Goal: Task Accomplishment & Management: Use online tool/utility

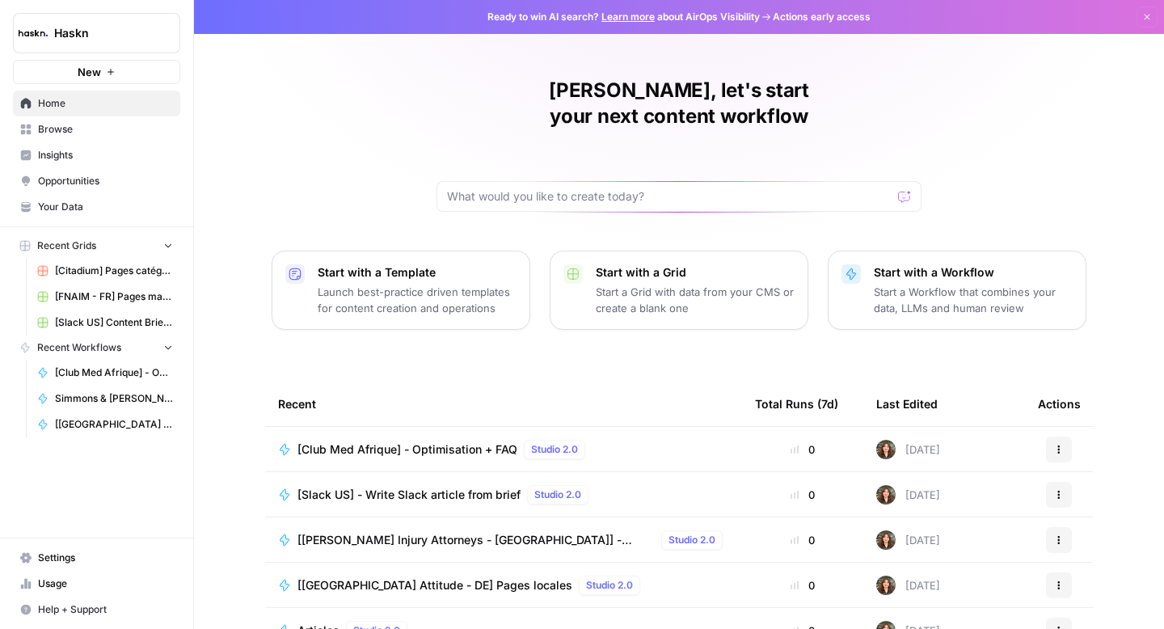
click at [395, 433] on td "[Club Med Afrique] - Optimisation + FAQ Studio 2.0" at bounding box center [503, 449] width 477 height 44
click at [406, 441] on span "[Club Med Afrique] - Optimisation + FAQ" at bounding box center [408, 449] width 220 height 16
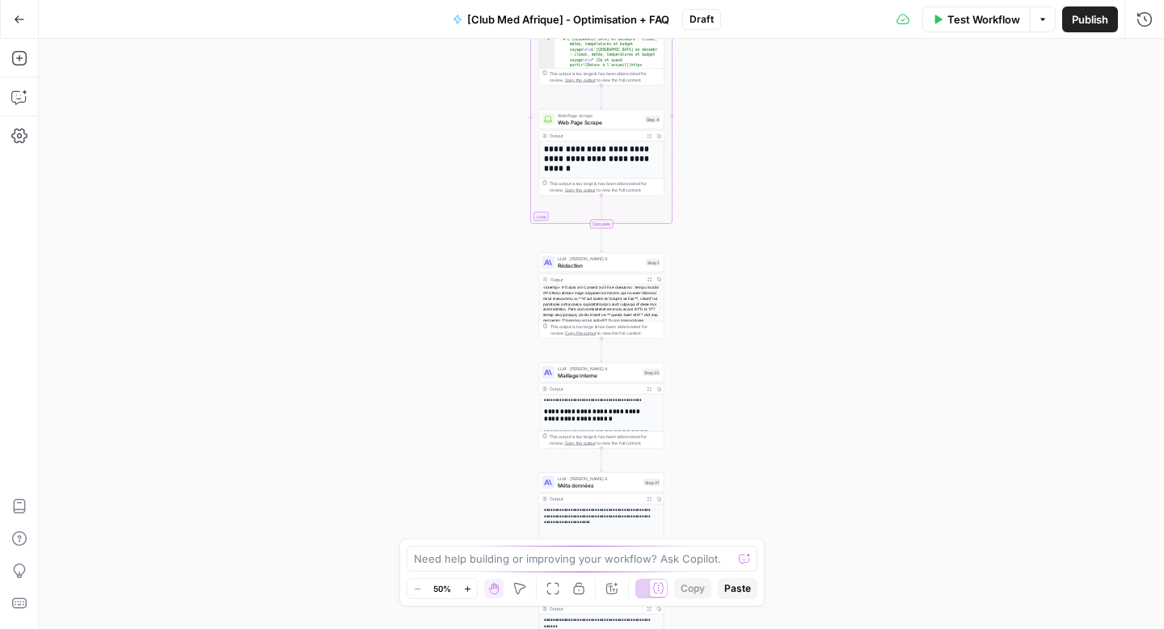
click at [603, 21] on span "[Club Med Afrique] - Optimisation + FAQ" at bounding box center [568, 19] width 202 height 16
click at [576, 23] on span "[Club Med Afrique] - Optimisation + FAQ" at bounding box center [568, 19] width 202 height 16
click at [535, 27] on button "[Club Med Afrique] - Optimisation + FAQ" at bounding box center [561, 19] width 236 height 26
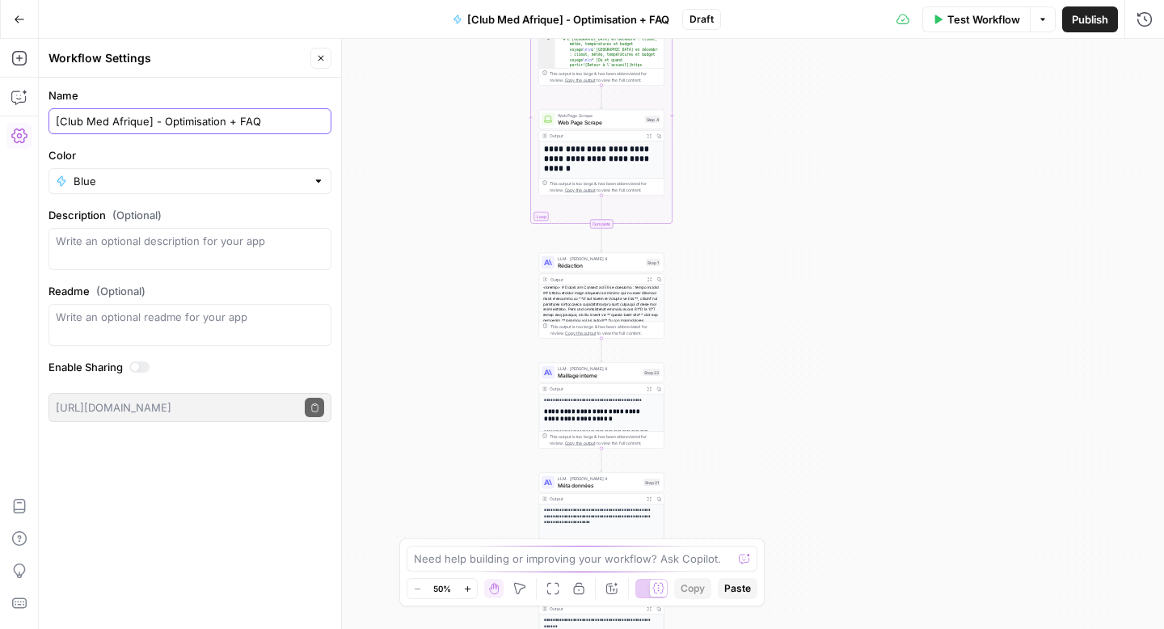
click at [177, 121] on input "[Club Med Afrique] - Optimisation + FAQ" at bounding box center [190, 121] width 268 height 16
type input "[Club Med Afrique] - Création + FAQ"
click at [399, 223] on div "Workflow Set Inputs Inputs Google Search Google Search Step 2 Output Expand Out…" at bounding box center [602, 334] width 1126 height 590
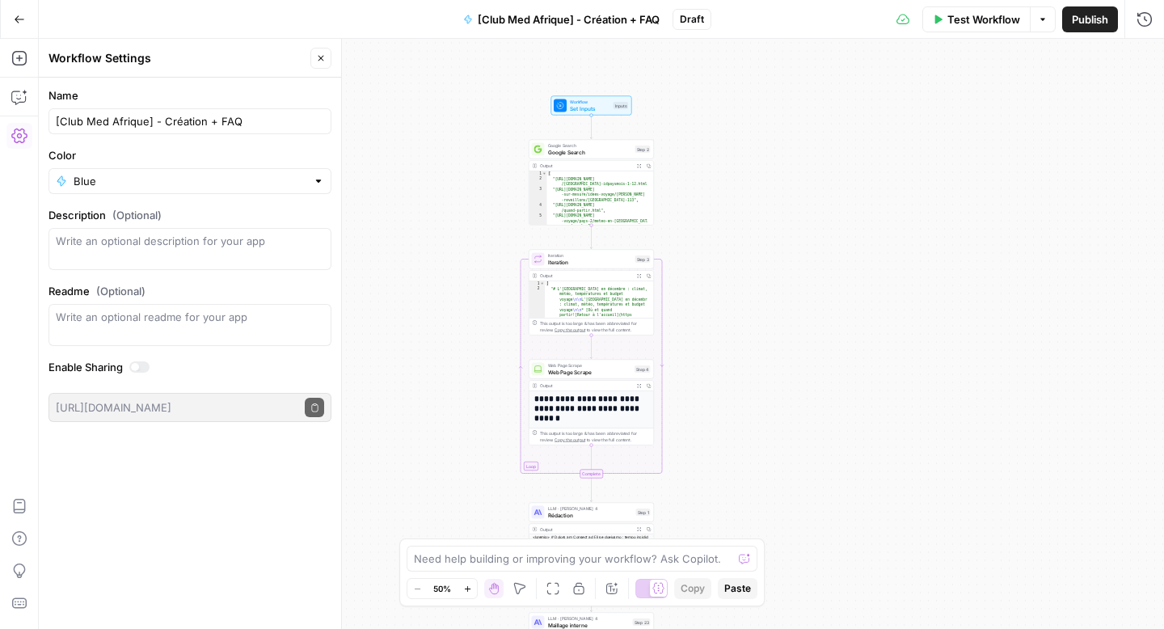
click at [949, 12] on span "Test Workflow" at bounding box center [984, 19] width 73 height 16
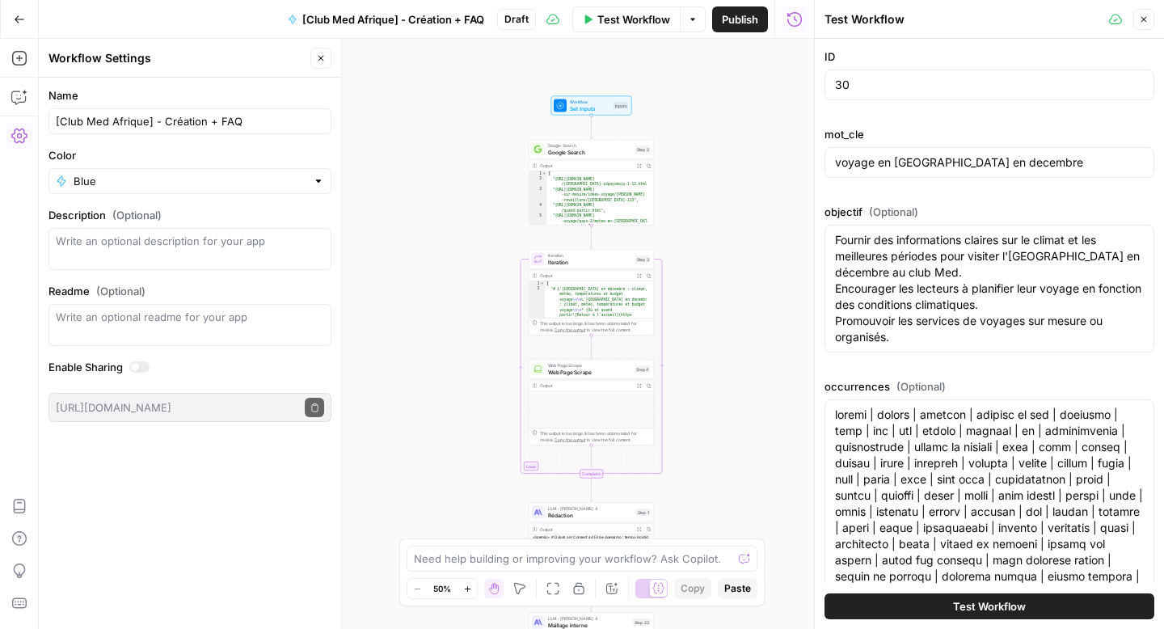
scroll to position [103, 0]
click at [590, 512] on span "Rédaction" at bounding box center [590, 515] width 85 height 8
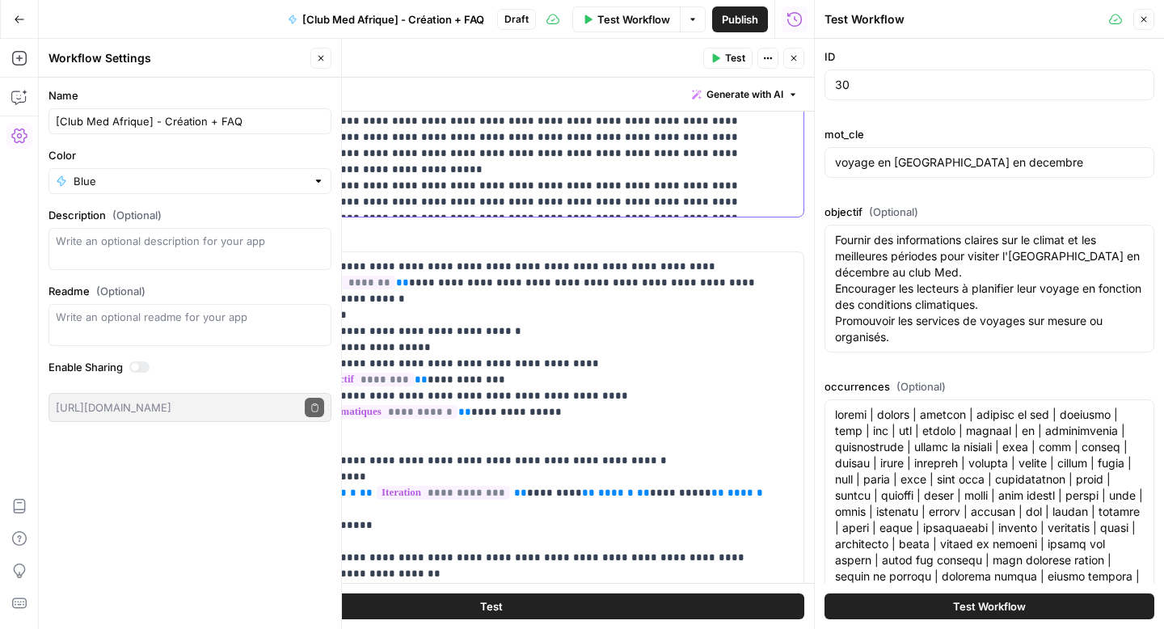
scroll to position [630, 0]
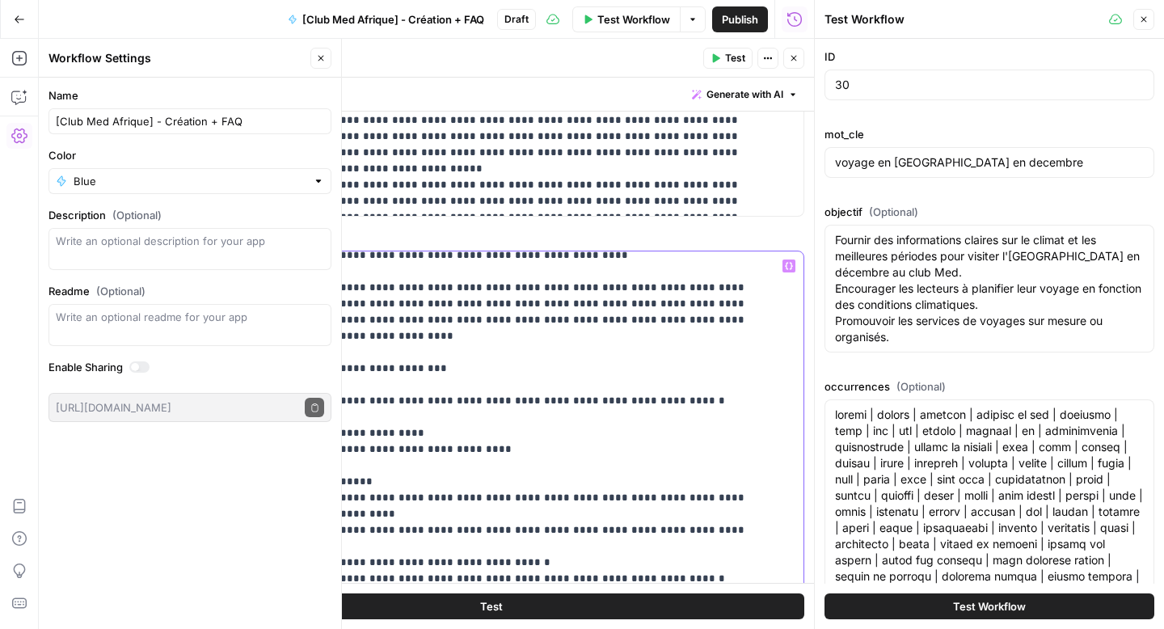
scroll to position [768, 0]
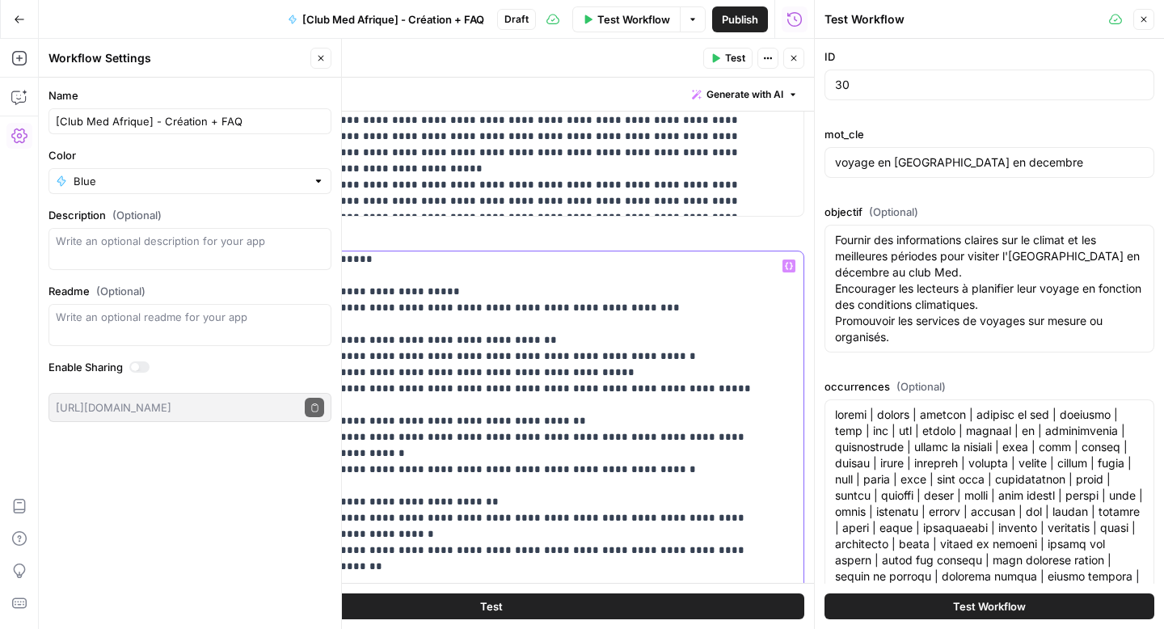
scroll to position [4254, 0]
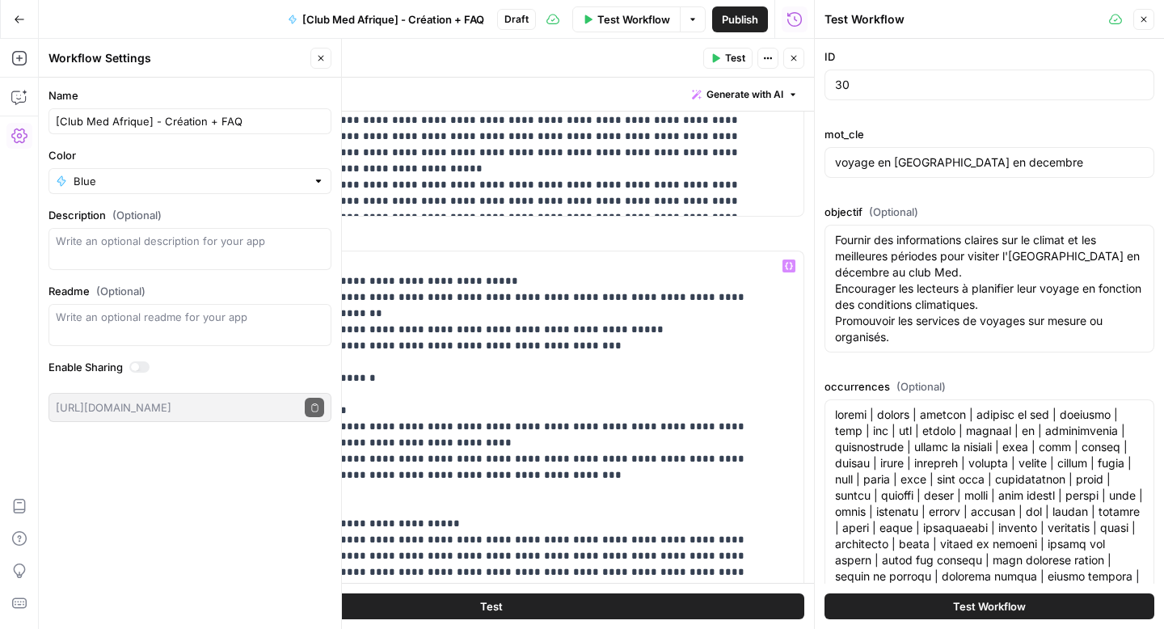
click at [610, 17] on span "Test Workflow" at bounding box center [634, 19] width 73 height 16
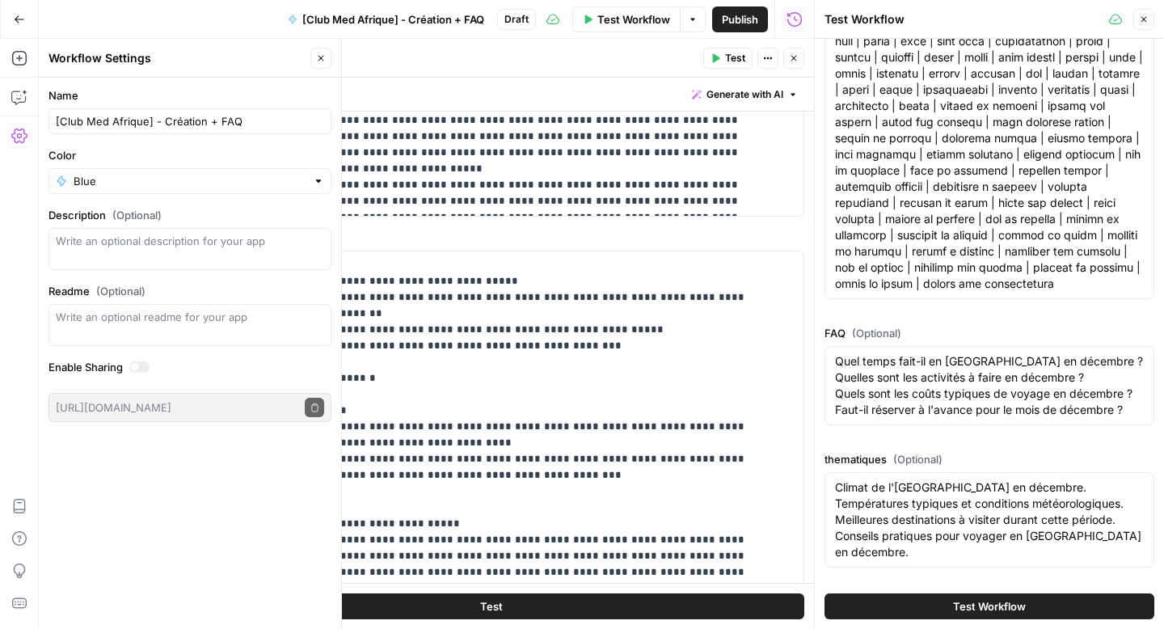
scroll to position [454, 0]
click at [924, 609] on button "Test Workflow" at bounding box center [990, 606] width 330 height 26
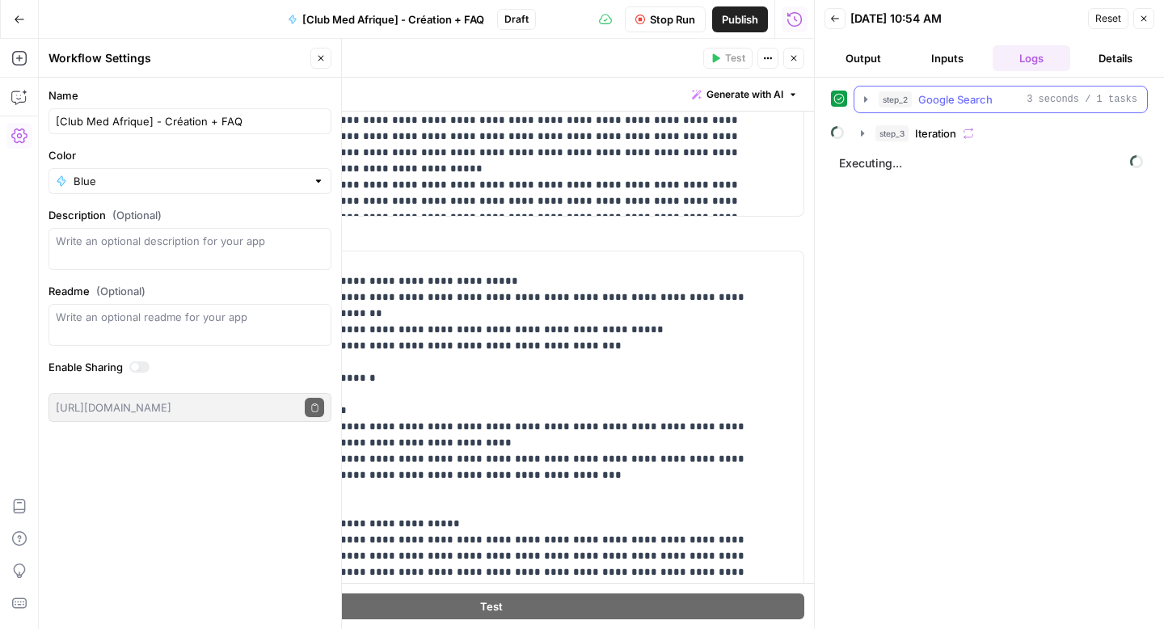
click at [868, 102] on icon "button" at bounding box center [865, 99] width 13 height 13
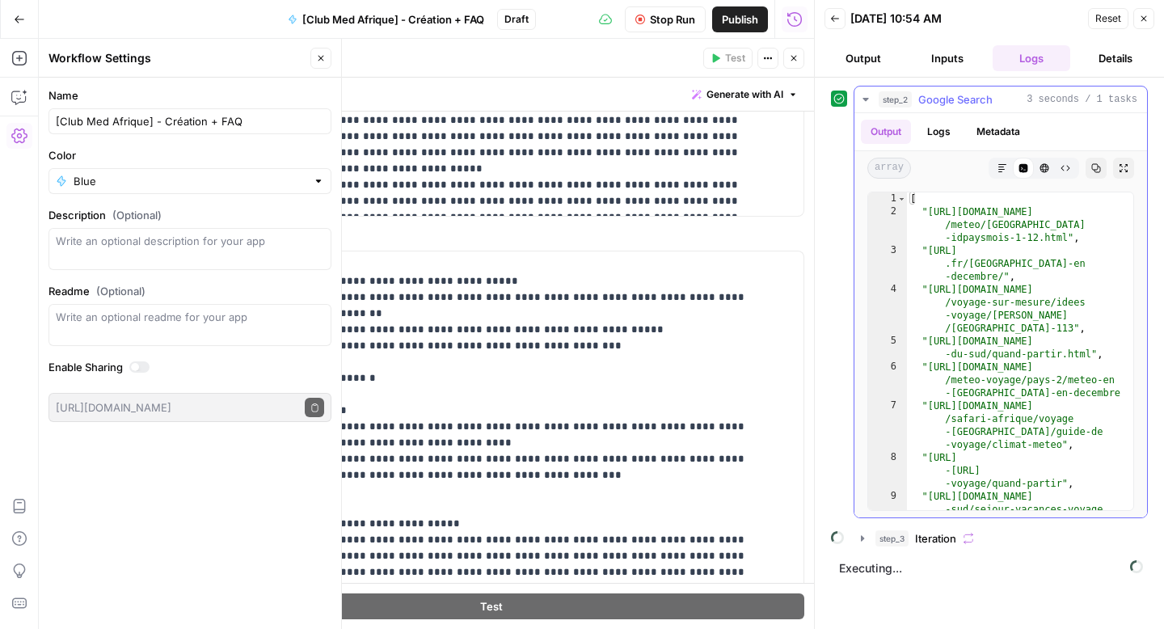
click at [868, 102] on icon "button" at bounding box center [865, 99] width 13 height 13
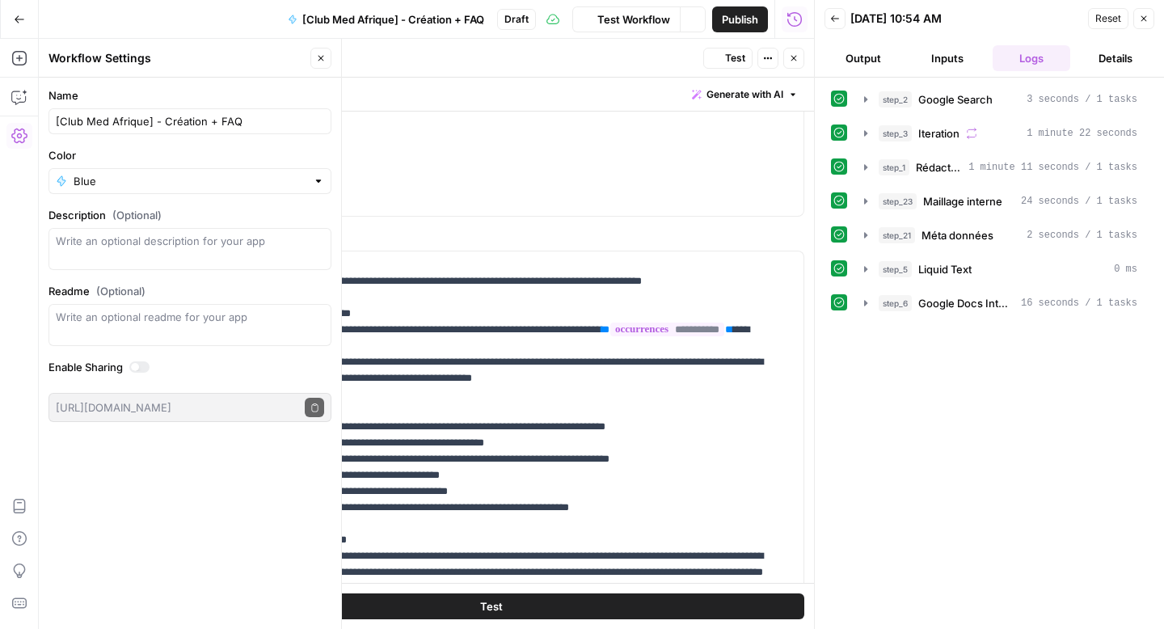
scroll to position [3898, 0]
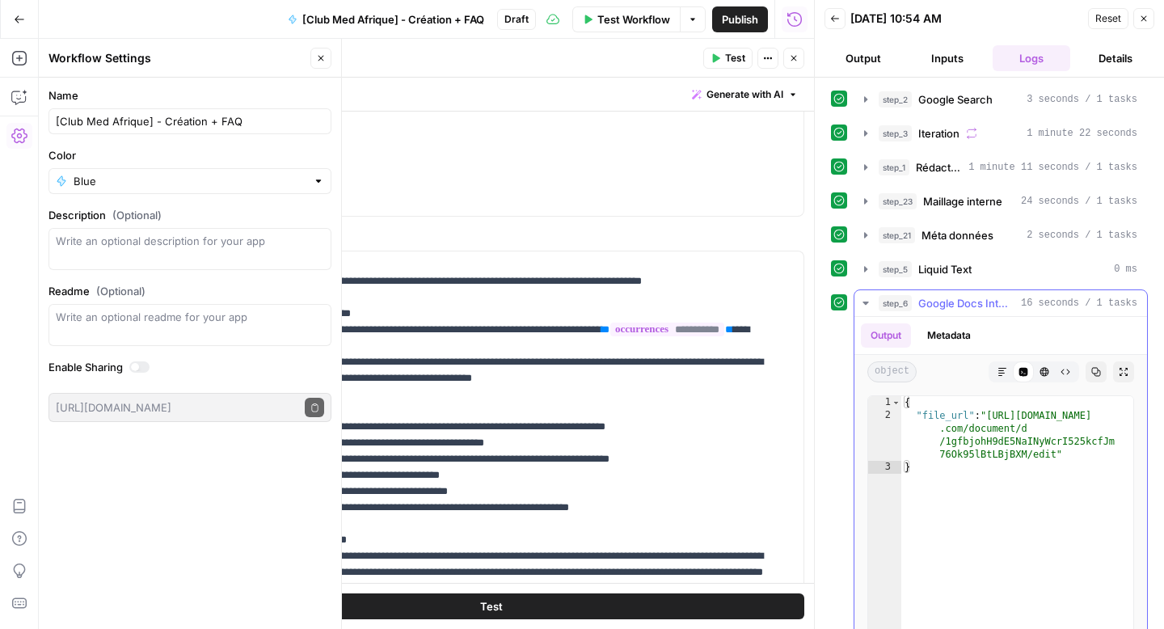
type textarea "**********"
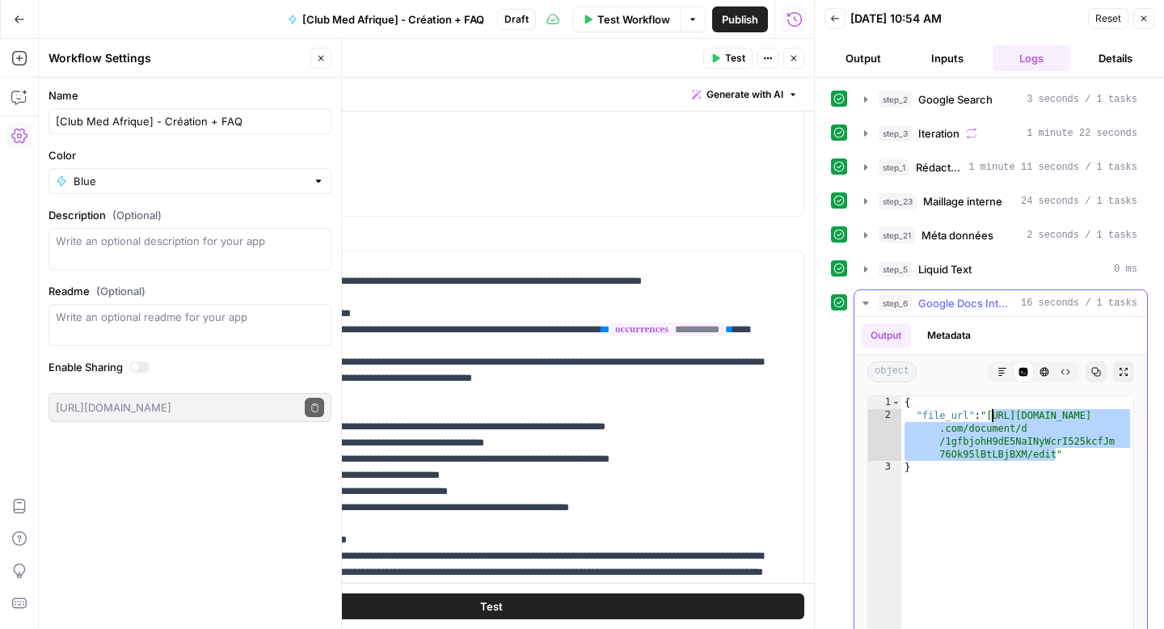
drag, startPoint x: 1055, startPoint y: 457, endPoint x: 991, endPoint y: 418, distance: 74.7
click at [991, 418] on div "{ "file_url" : "[URL][DOMAIN_NAME] .com/document/d /1gfbjohH9dE5NaINyWcrI525kcf…" at bounding box center [1018, 568] width 232 height 344
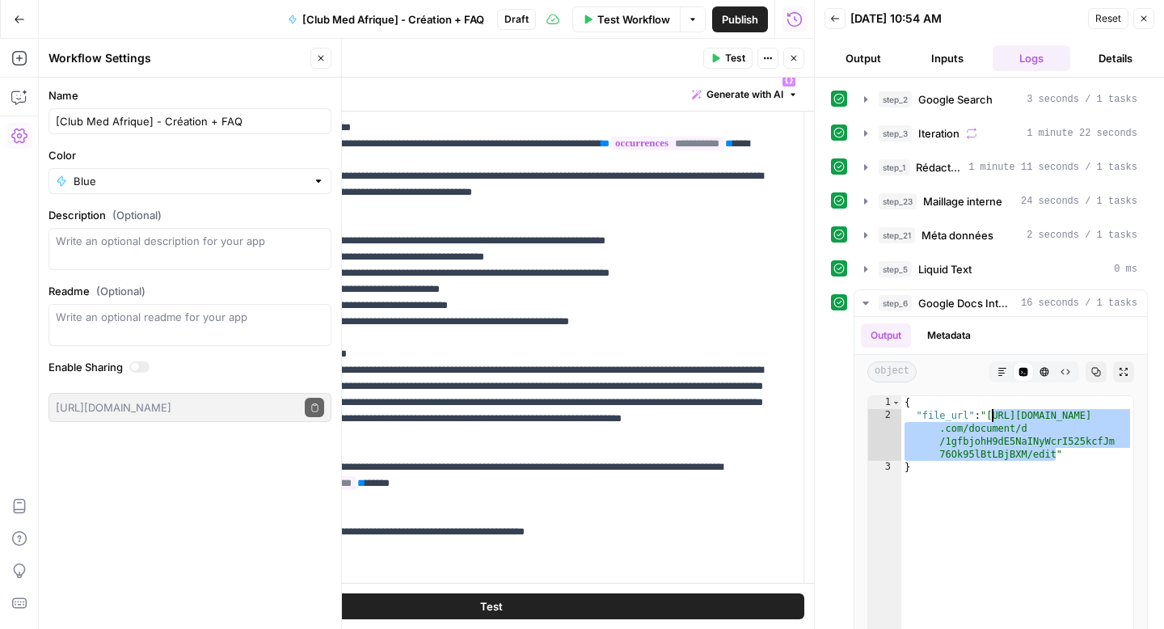
scroll to position [830, 0]
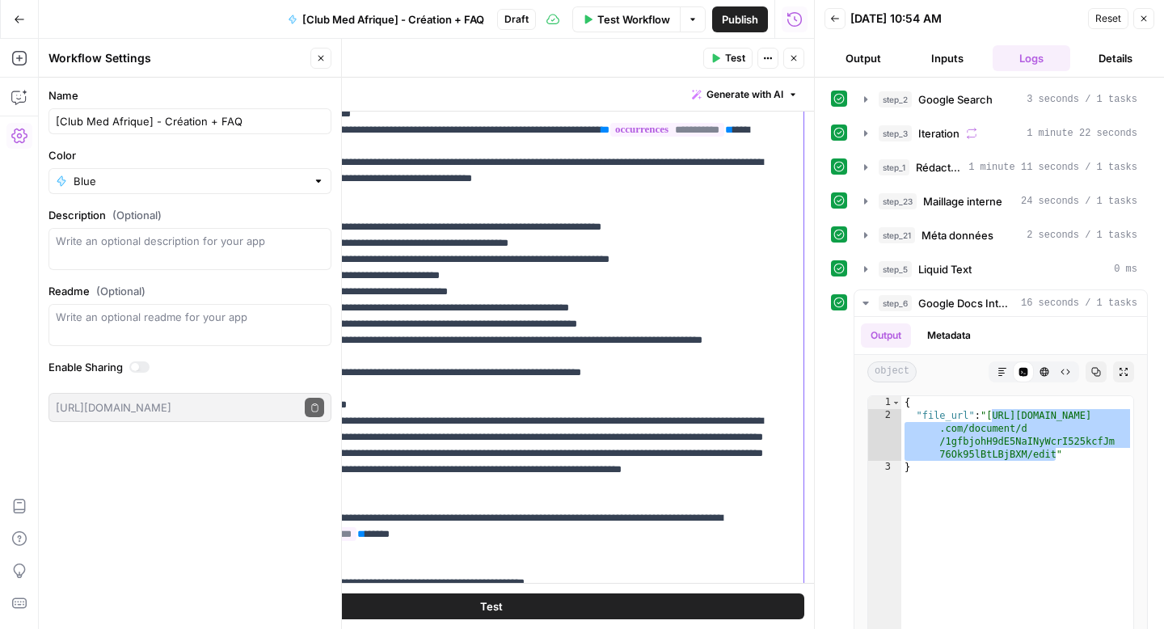
drag, startPoint x: 314, startPoint y: 484, endPoint x: 268, endPoint y: 486, distance: 45.3
click at [268, 486] on div "**********" at bounding box center [491, 400] width 625 height 697
drag, startPoint x: 319, startPoint y: 484, endPoint x: 285, endPoint y: 486, distance: 34.0
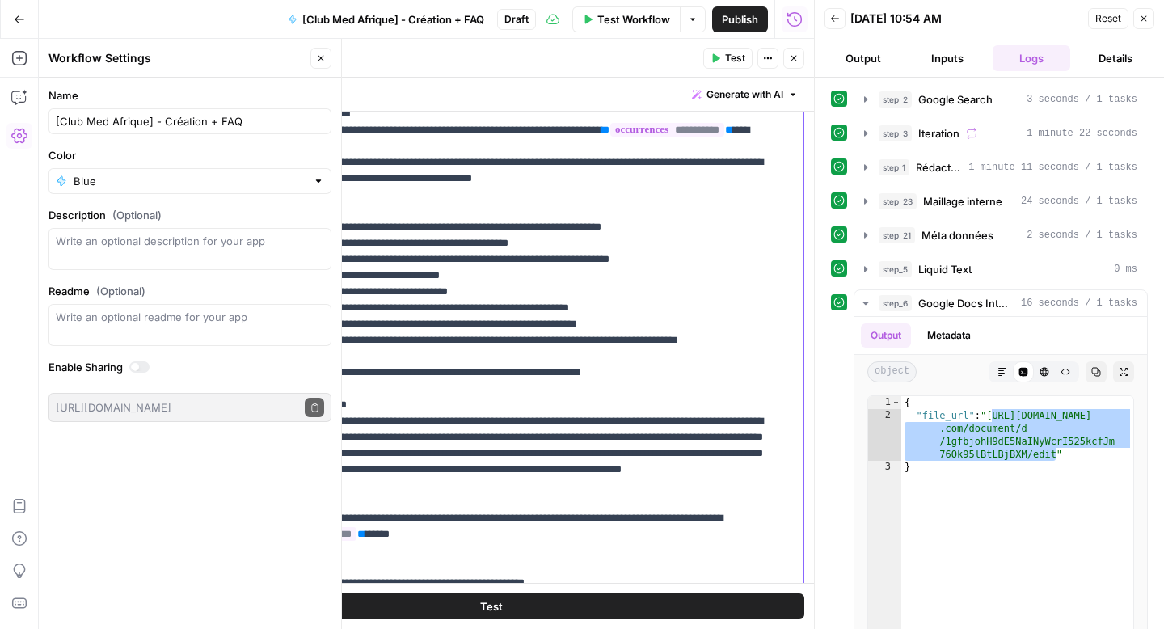
copy p "******"
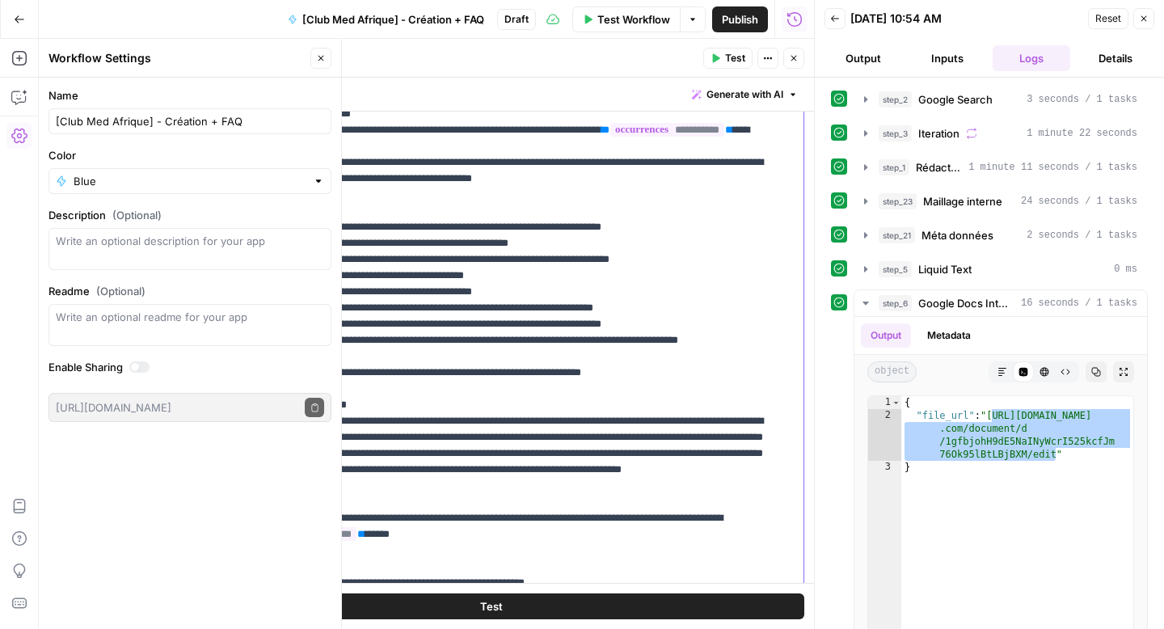
click at [366, 616] on button "Test" at bounding box center [491, 606] width 627 height 26
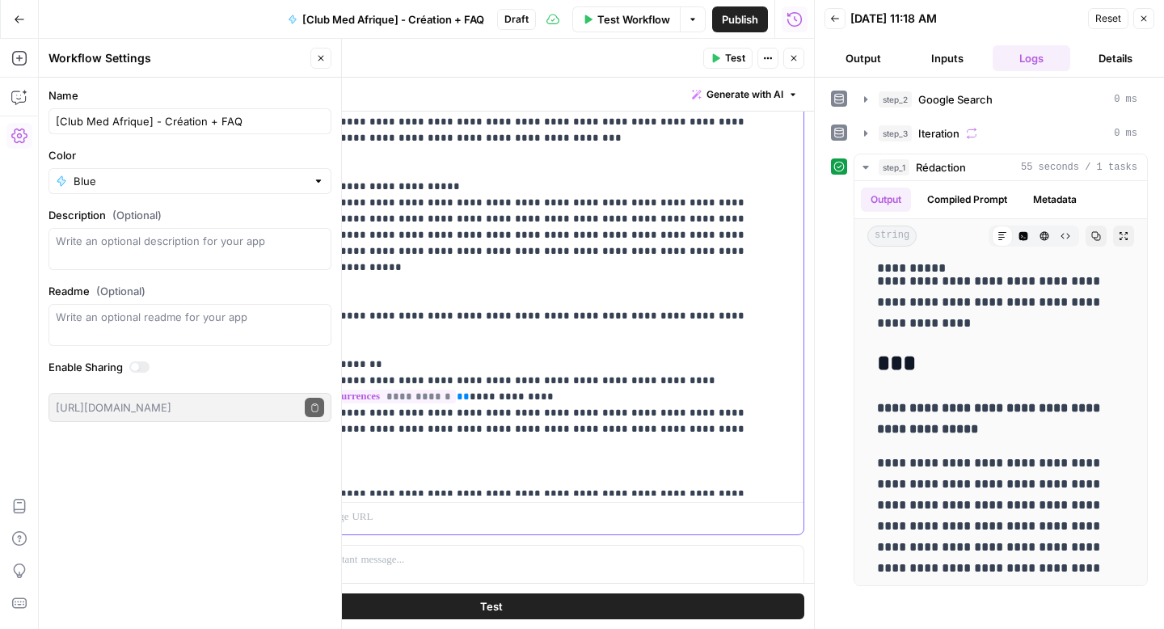
scroll to position [4176, 0]
click at [731, 24] on span "Publish" at bounding box center [740, 19] width 36 height 16
